Goal: Information Seeking & Learning: Learn about a topic

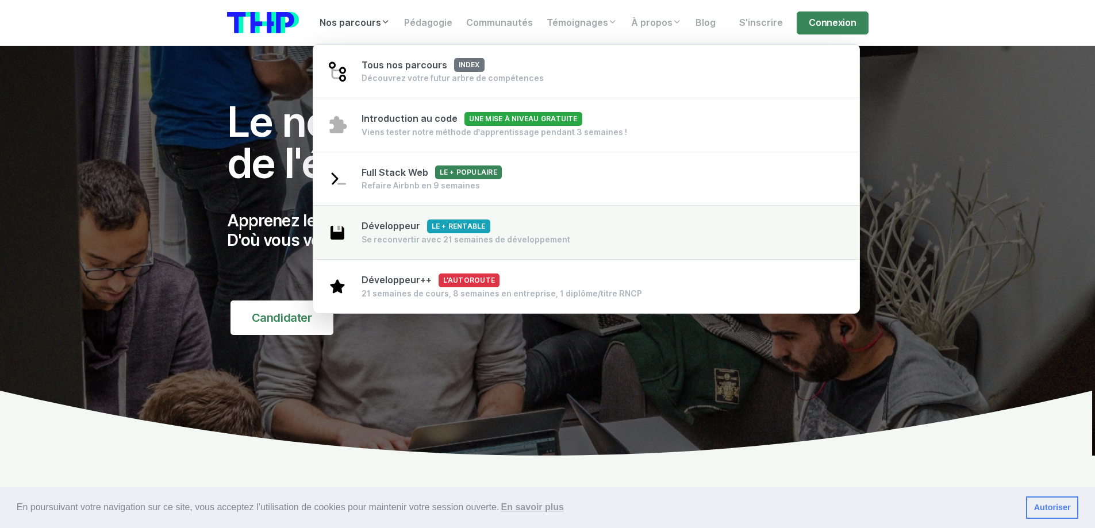
click at [350, 234] on link "Développeur Le + rentable Se reconvertir avec 21 semaines de développement" at bounding box center [586, 232] width 547 height 55
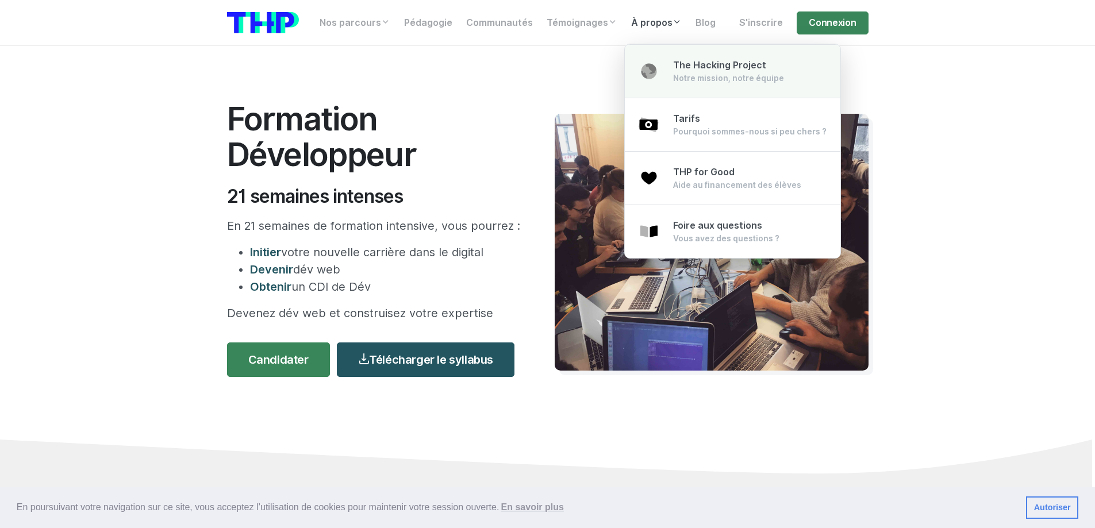
click at [714, 73] on div "Notre mission, notre équipe" at bounding box center [728, 77] width 111 height 11
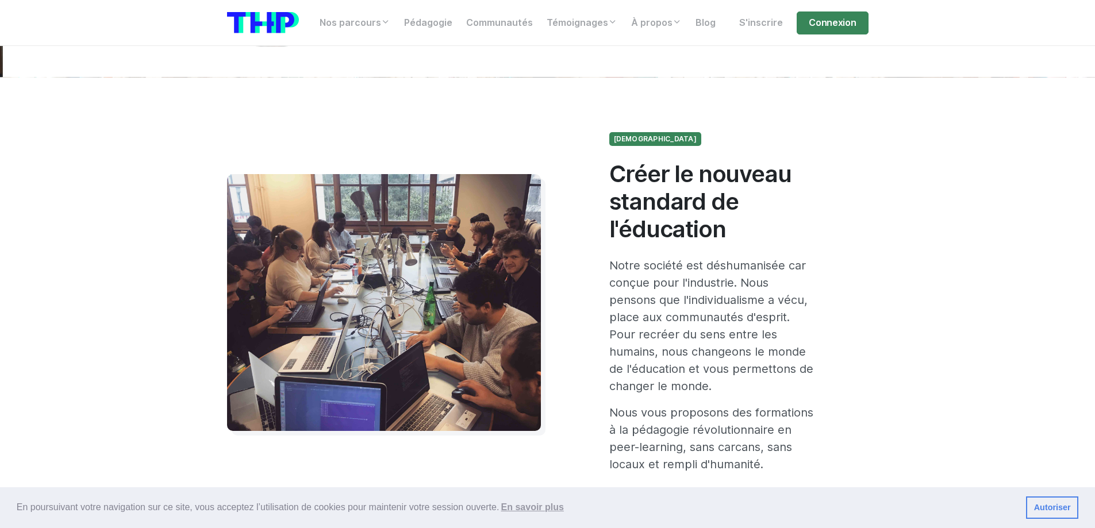
scroll to position [115, 0]
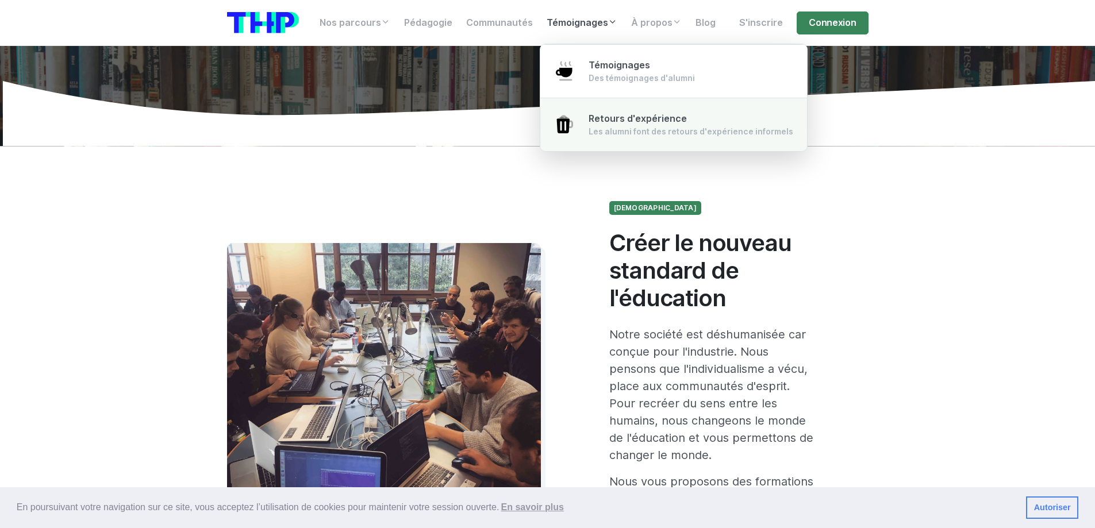
click at [612, 129] on div "Les alumni font des retours d'expérience informels" at bounding box center [691, 131] width 205 height 11
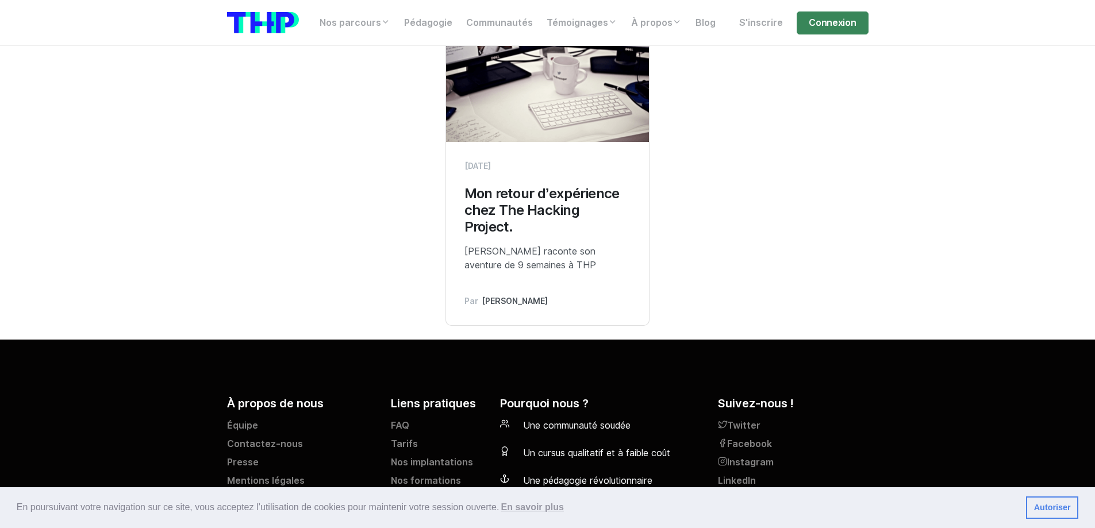
scroll to position [5658, 0]
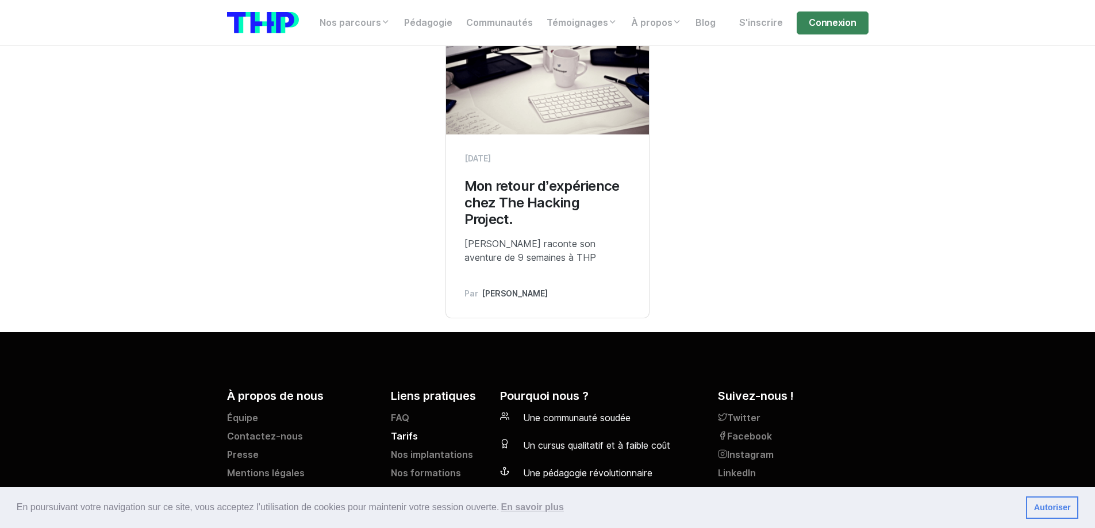
click at [402, 430] on link "Tarifs" at bounding box center [438, 439] width 95 height 18
